Goal: Task Accomplishment & Management: Manage account settings

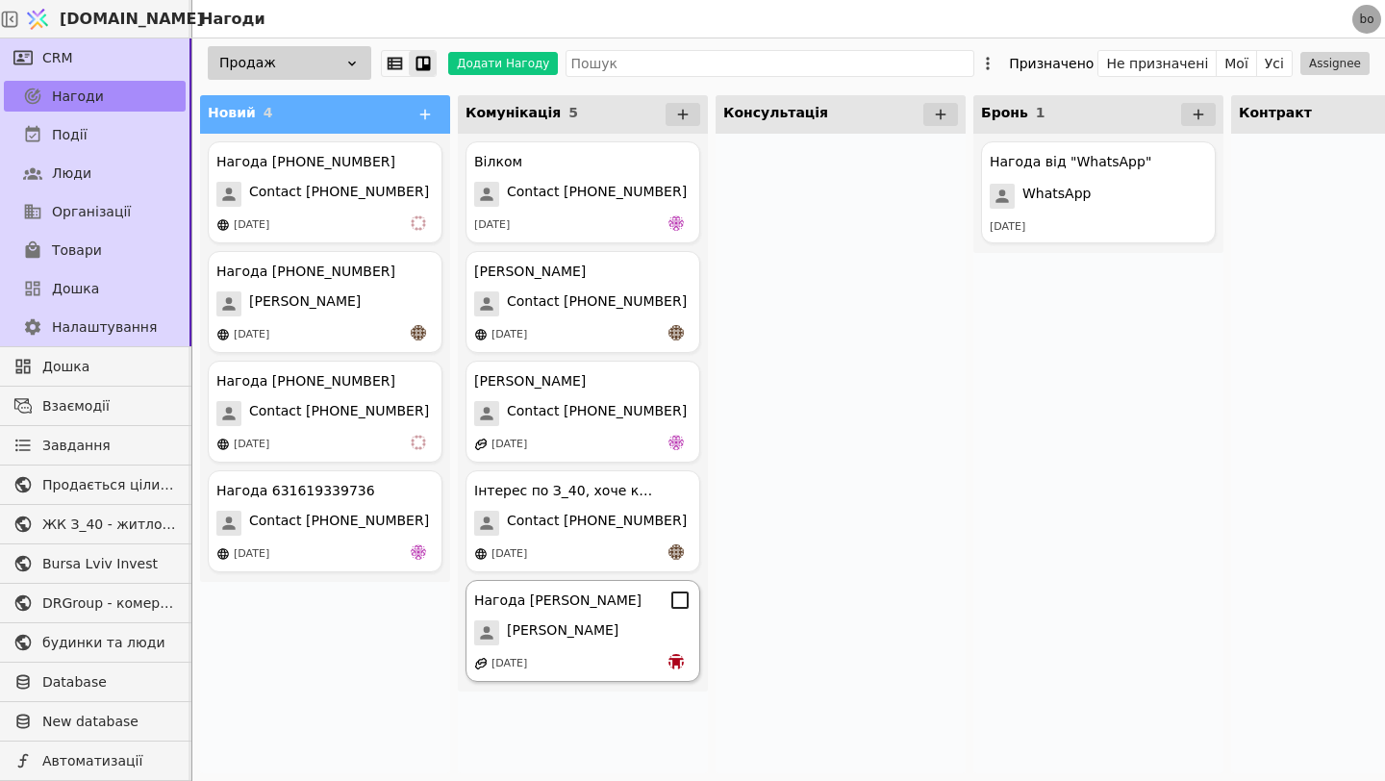
click at [609, 633] on div "[PERSON_NAME]" at bounding box center [582, 633] width 217 height 25
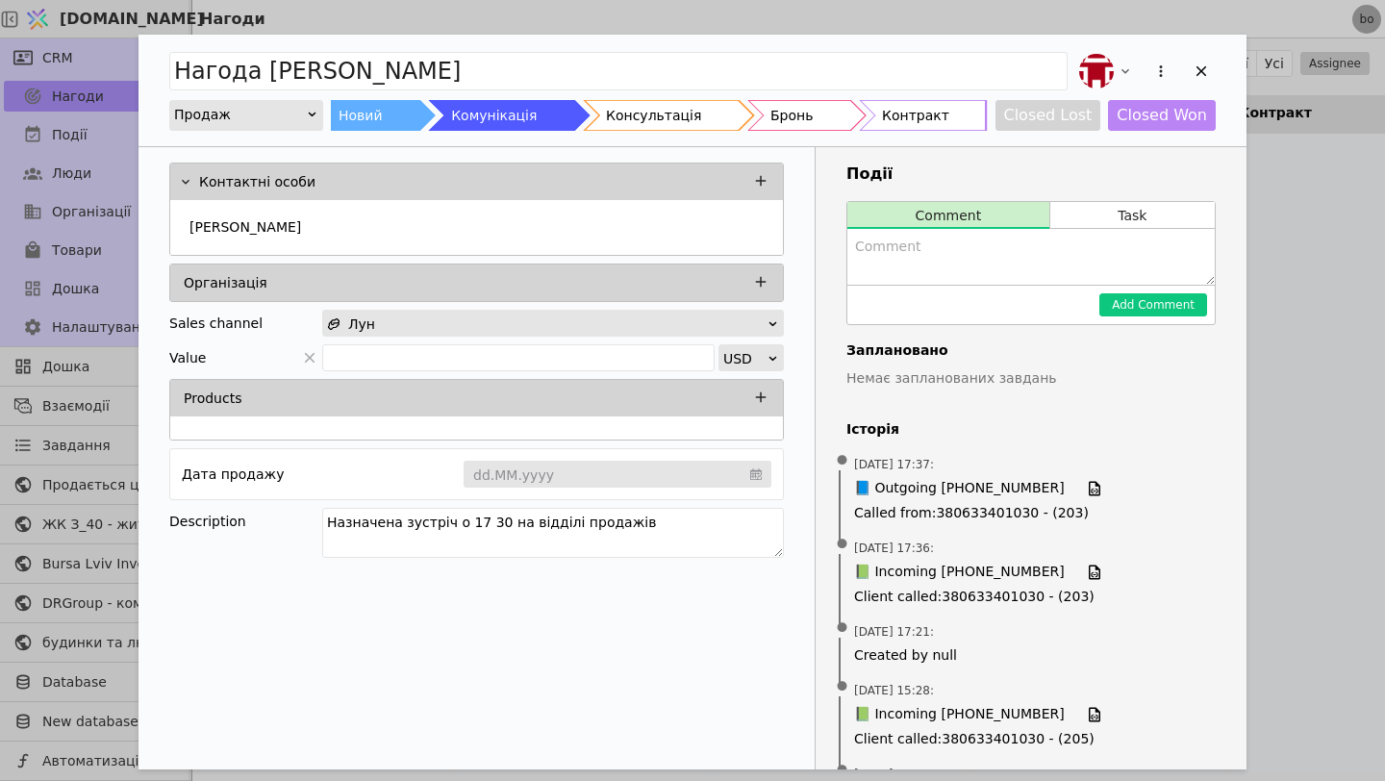
click at [640, 132] on div "Нагода [PERSON_NAME] Новий Комунікація Консультація Бронь Контракт Closed Lost …" at bounding box center [693, 91] width 1108 height 112
click at [647, 111] on div "Консультація" at bounding box center [653, 115] width 95 height 31
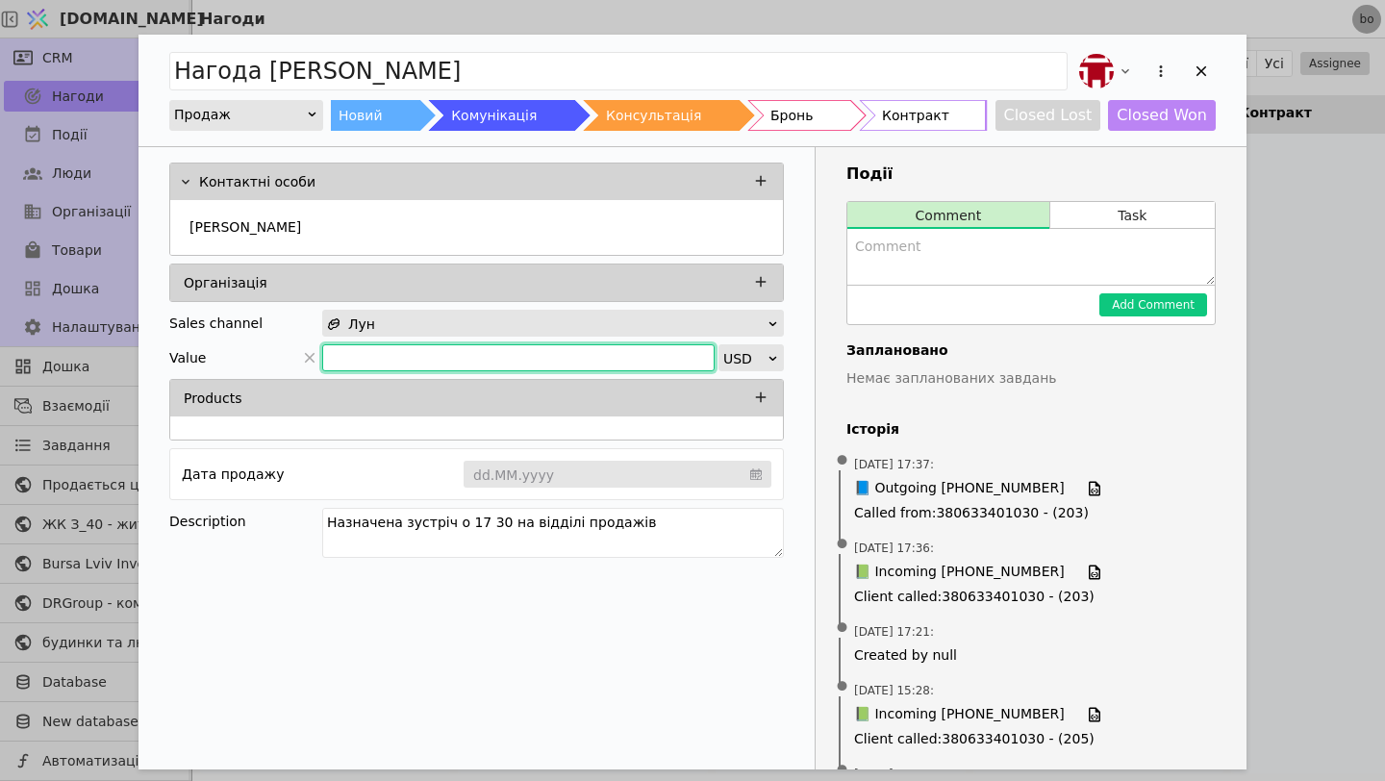
click at [392, 353] on input "Add Opportunity" at bounding box center [518, 357] width 393 height 27
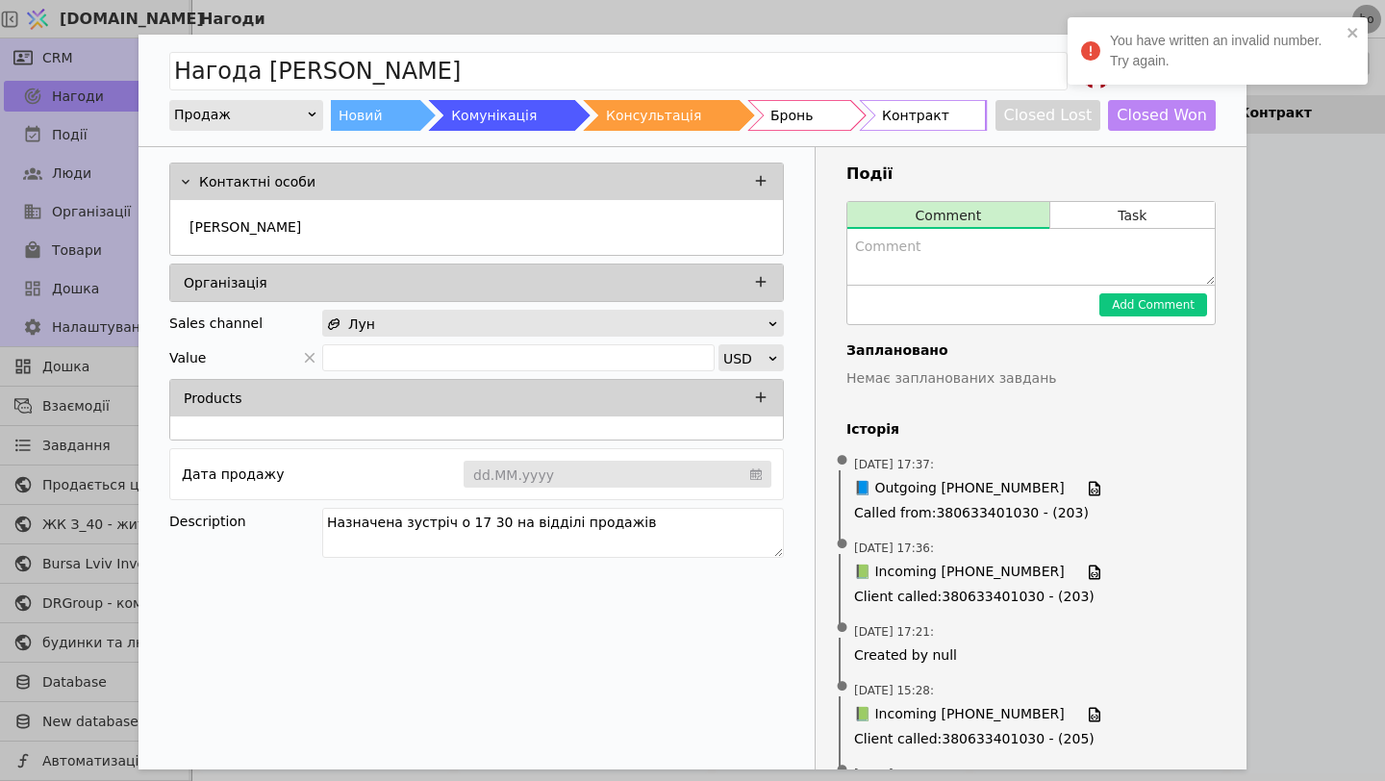
click at [335, 417] on div "Add Opportunity" at bounding box center [476, 428] width 613 height 23
click at [343, 413] on div "Products" at bounding box center [476, 398] width 613 height 37
click at [365, 391] on div "Products" at bounding box center [482, 398] width 597 height 27
click at [753, 393] on icon "Add Opportunity" at bounding box center [760, 397] width 17 height 17
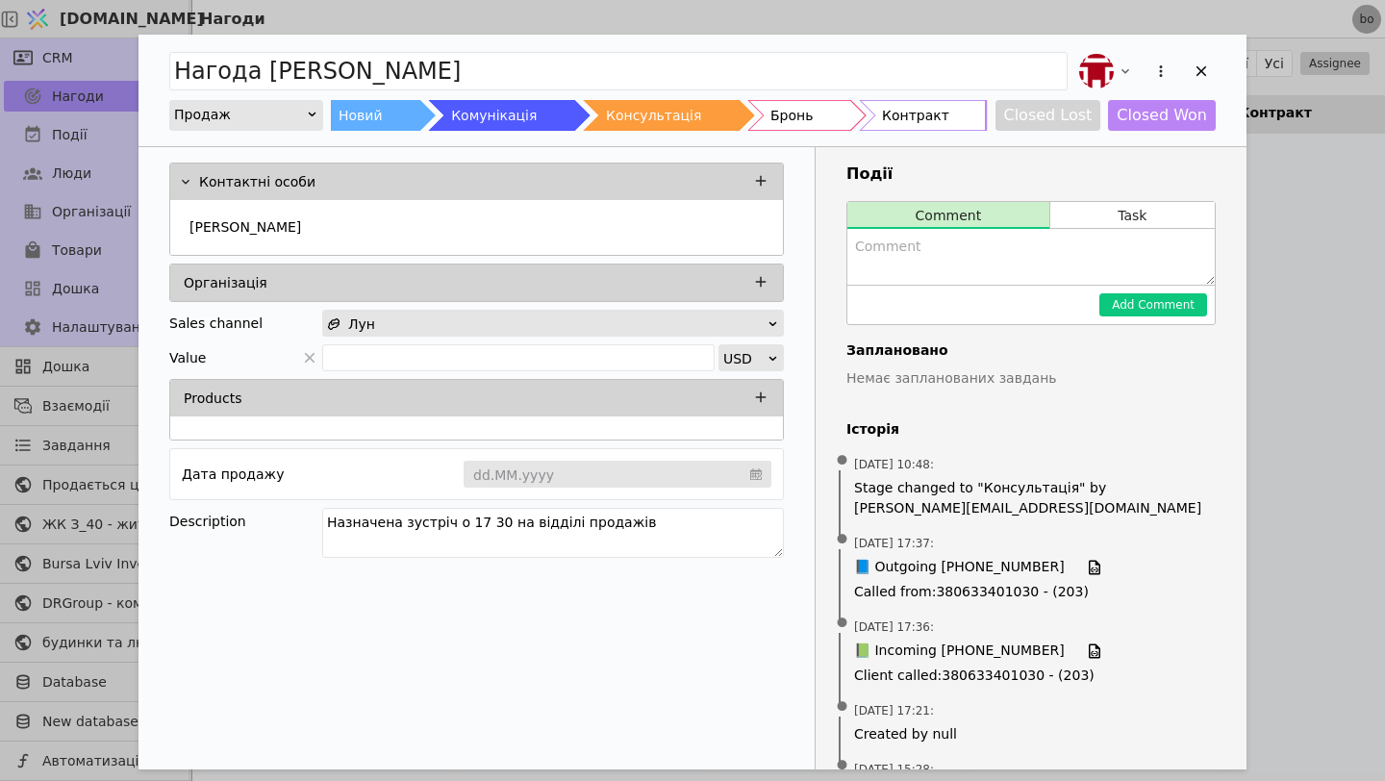
click at [222, 334] on div "Sales channel" at bounding box center [215, 323] width 93 height 27
click at [903, 265] on textarea "Add Opportunity" at bounding box center [1032, 257] width 368 height 56
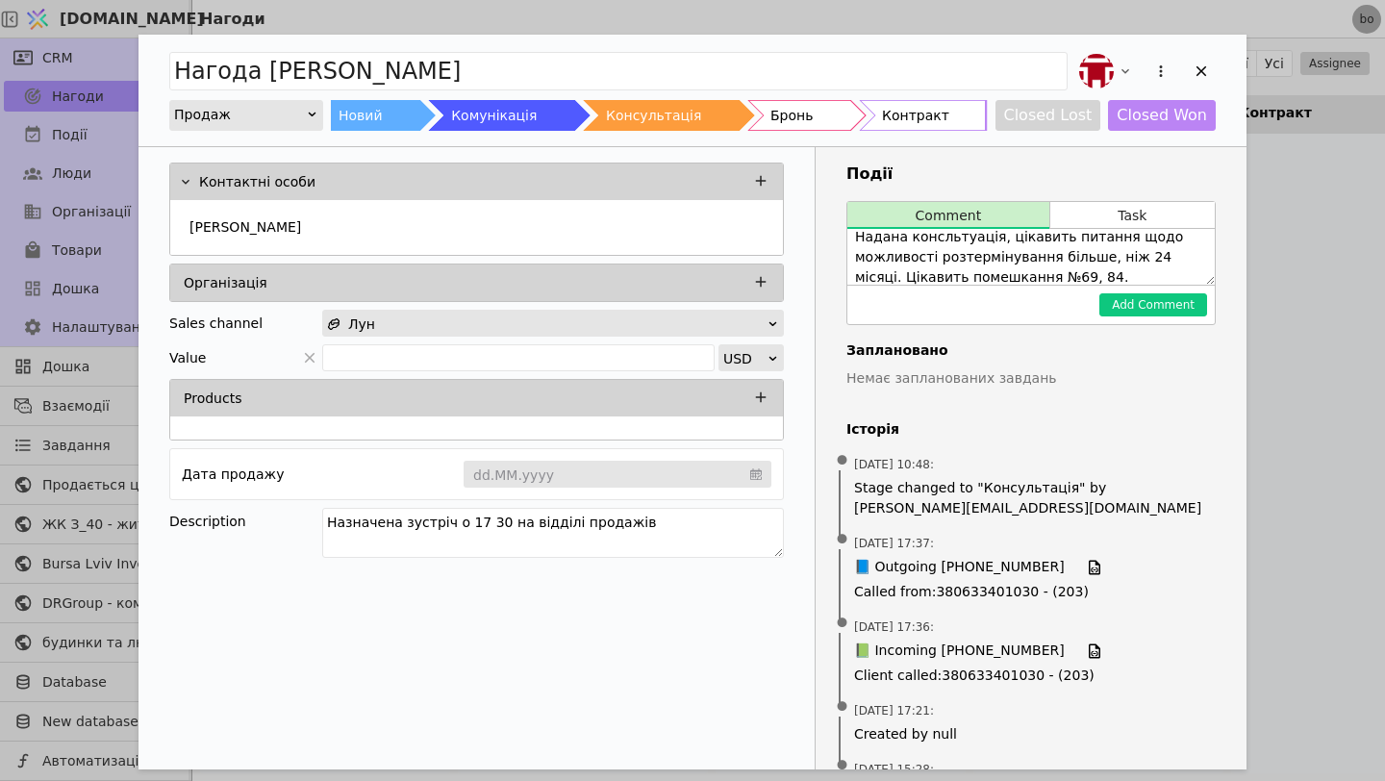
scroll to position [30, 0]
type textarea "Надана консльтуація, цікавить питання щодо можливості розтермінування більше, н…"
click at [1153, 296] on button "Add Comment" at bounding box center [1154, 304] width 108 height 23
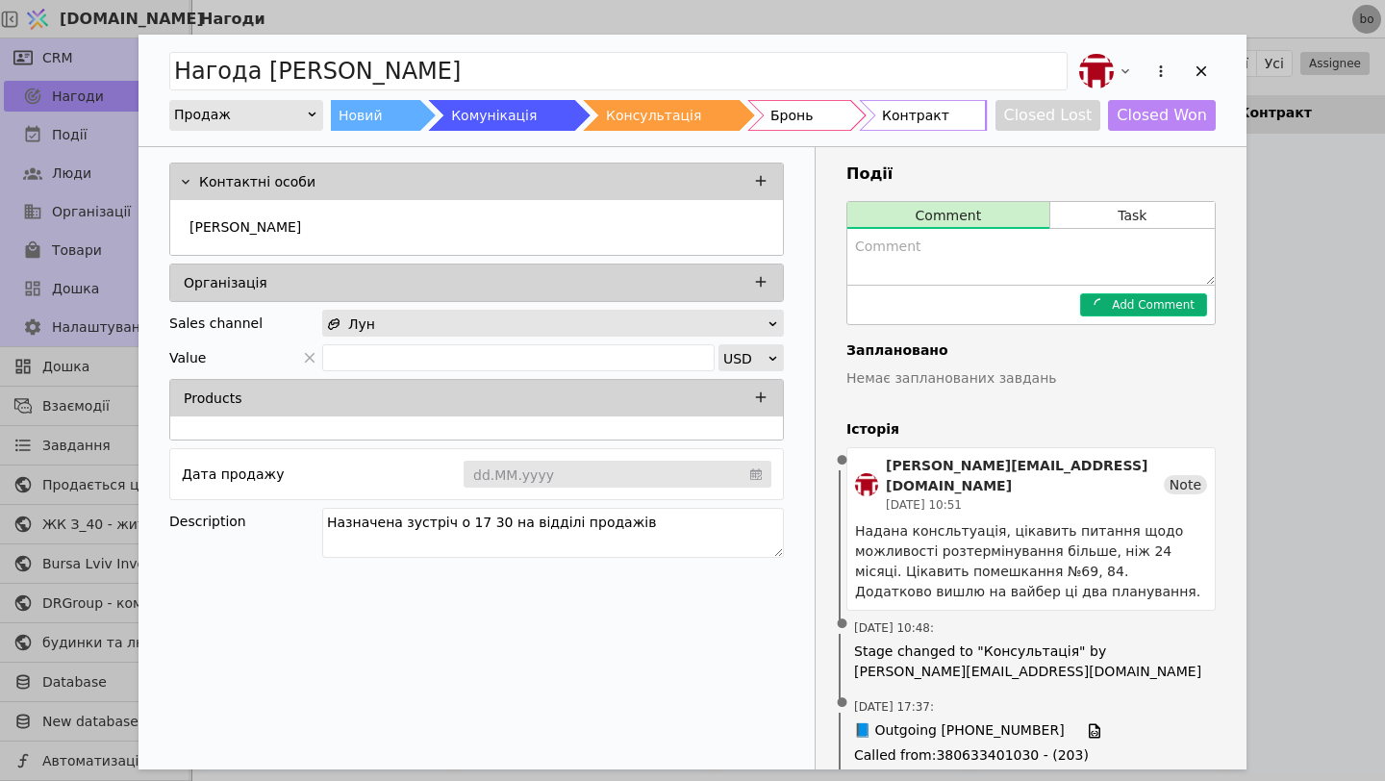
scroll to position [0, 0]
click at [1197, 78] on icon "Add Opportunity" at bounding box center [1201, 71] width 17 height 17
